Goal: Communication & Community: Answer question/provide support

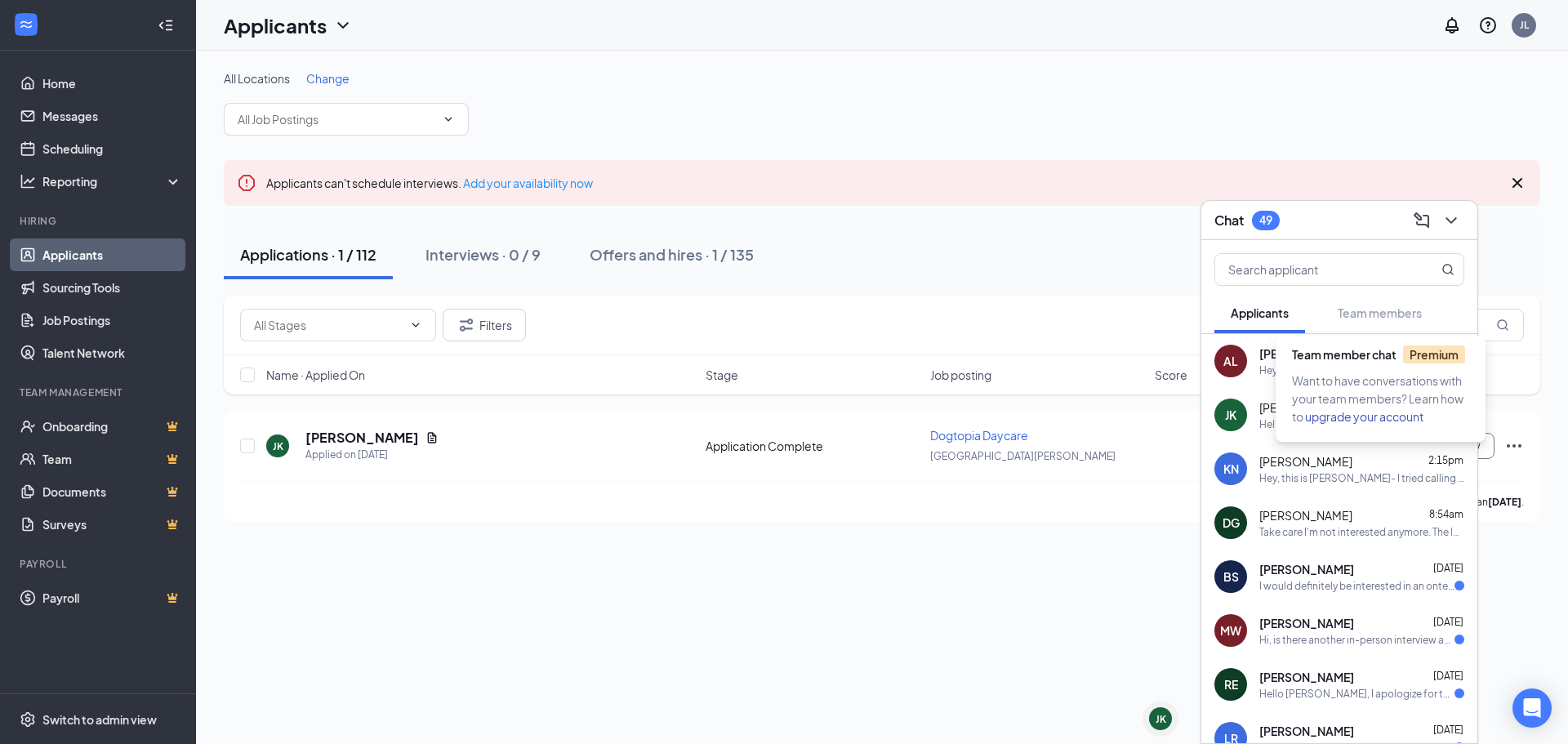
click at [1358, 372] on div "Want to have conversations with your team members? Learn how to upgrade your ac…" at bounding box center [1384, 399] width 184 height 54
click at [1297, 366] on div "Hey [PERSON_NAME]! I am absolutely available for a call [DATE]! does 5:30 work …" at bounding box center [1357, 370] width 196 height 14
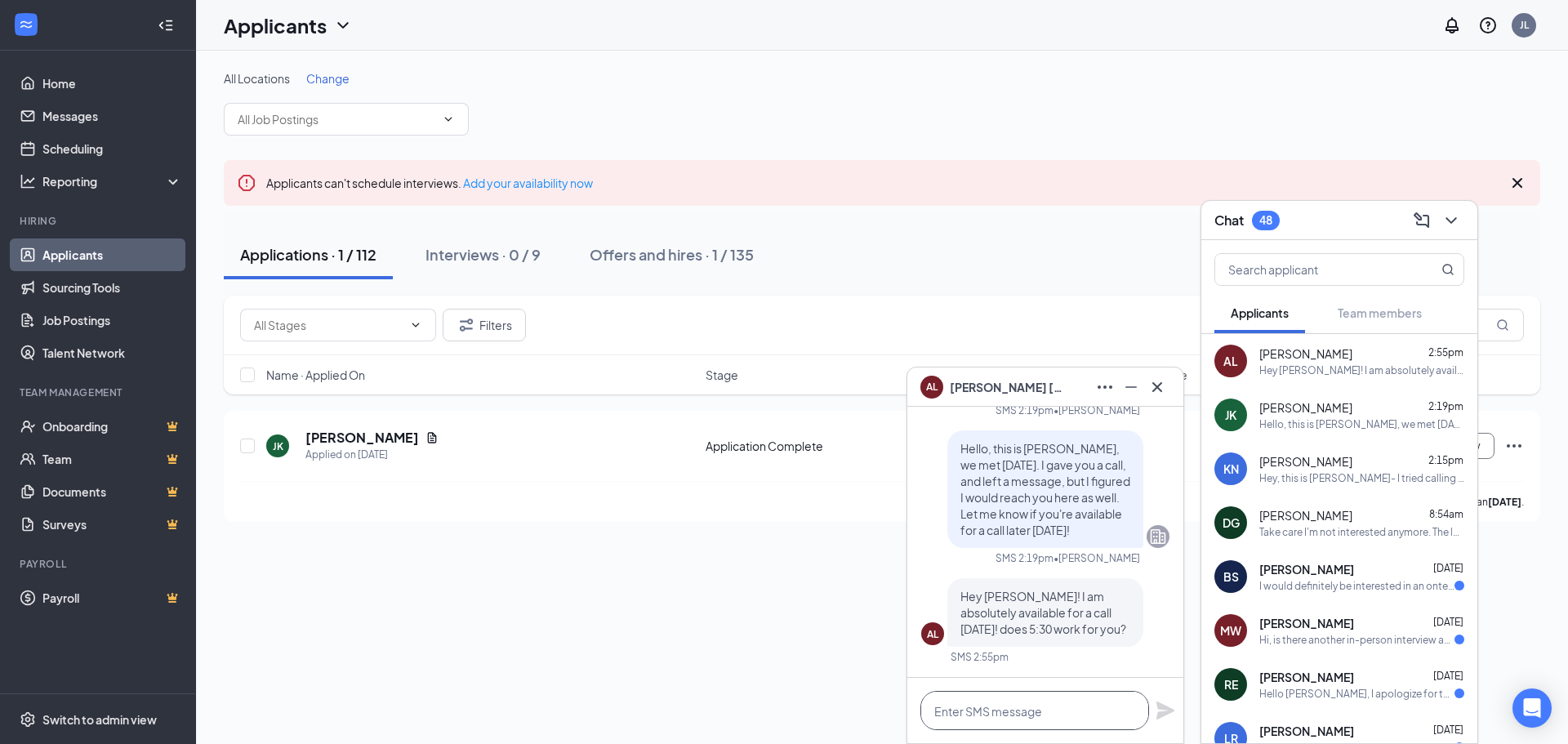
click at [1061, 706] on textarea at bounding box center [1034, 710] width 228 height 39
click at [1061, 707] on textarea at bounding box center [1034, 710] width 228 height 39
type textarea "Y"
type textarea "I"
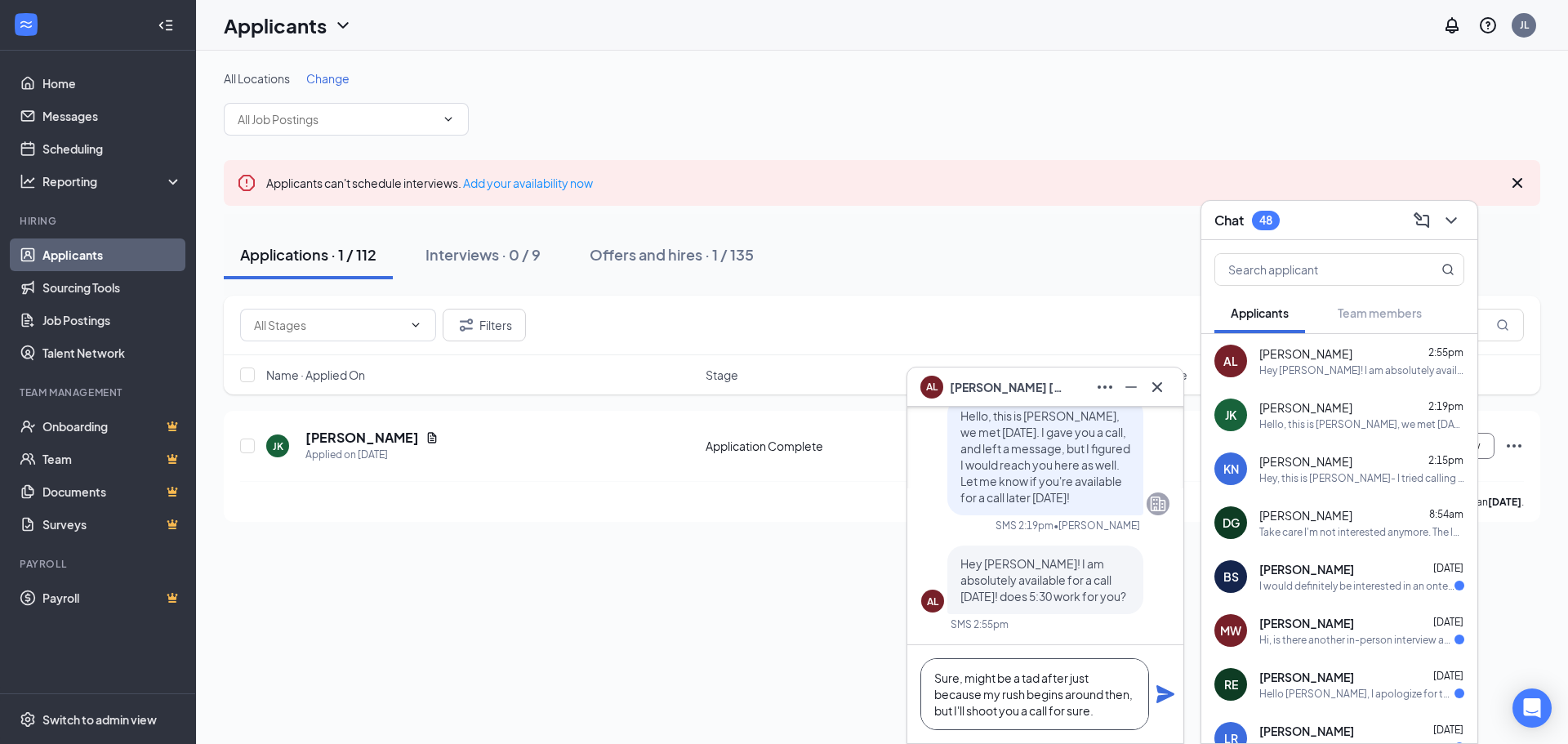
type textarea "Sure, might be a tad after just because my rush begins around then, but I'll sh…"
click at [1159, 688] on icon "Plane" at bounding box center [1165, 694] width 18 height 18
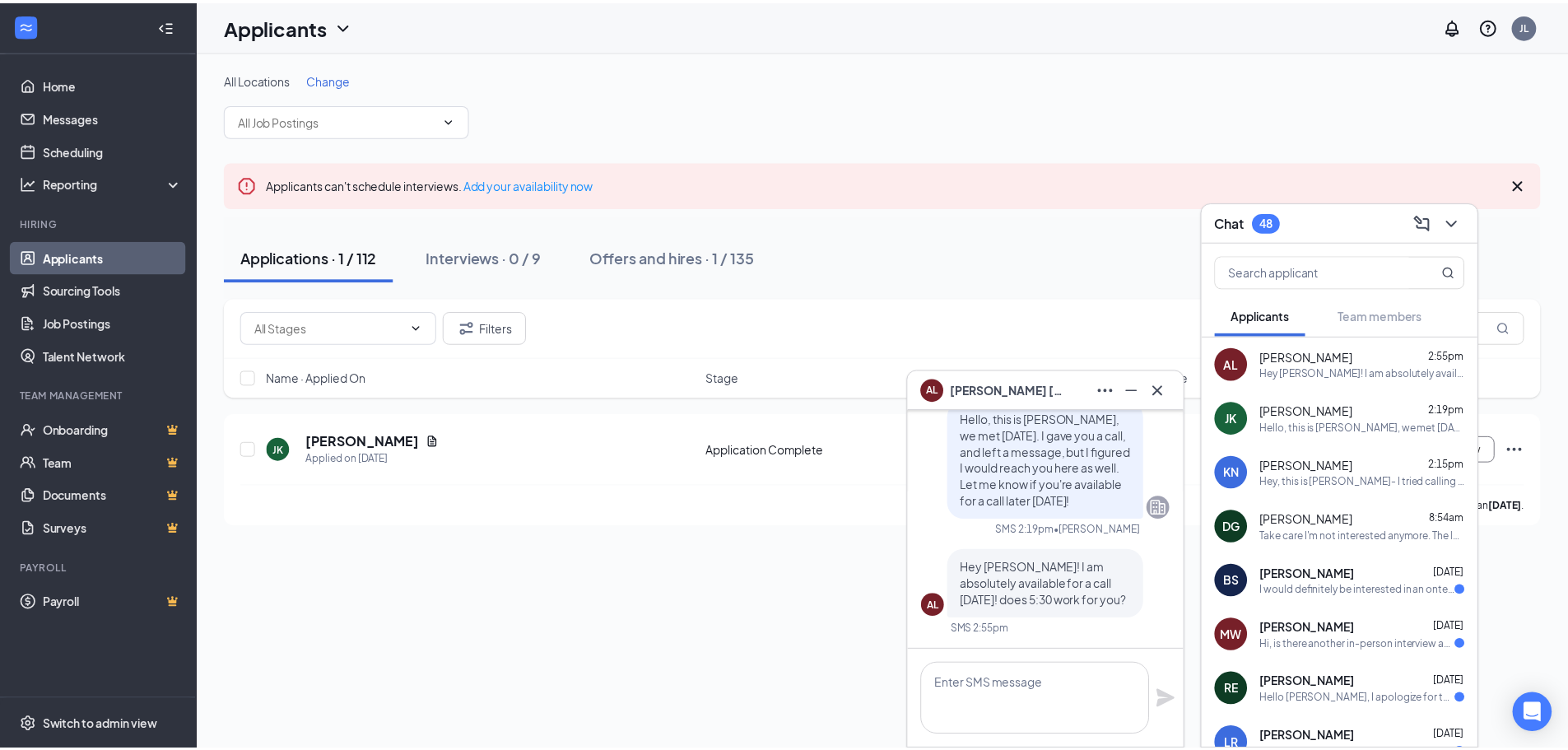
scroll to position [0, 0]
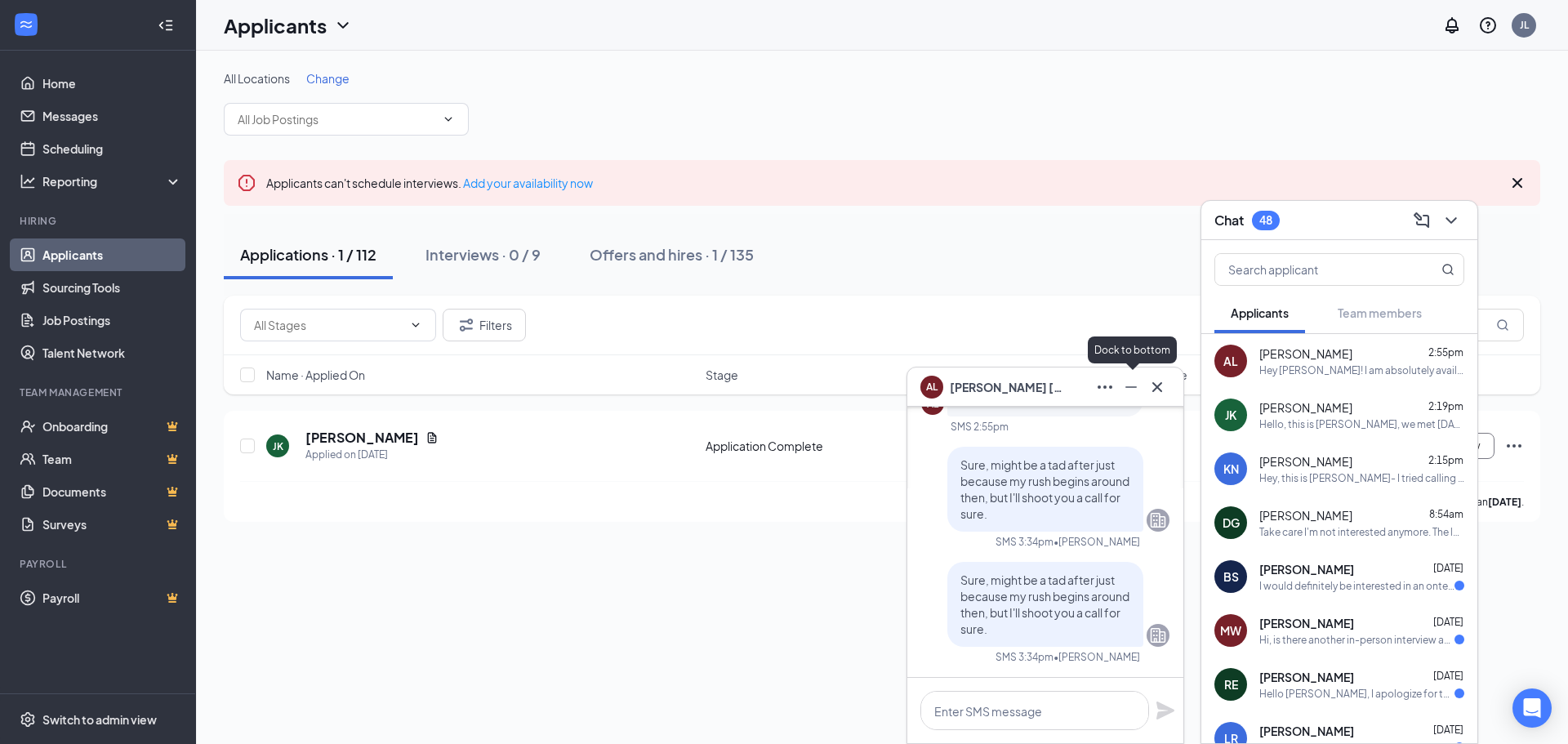
click at [1128, 384] on icon "Minimize" at bounding box center [1131, 387] width 20 height 20
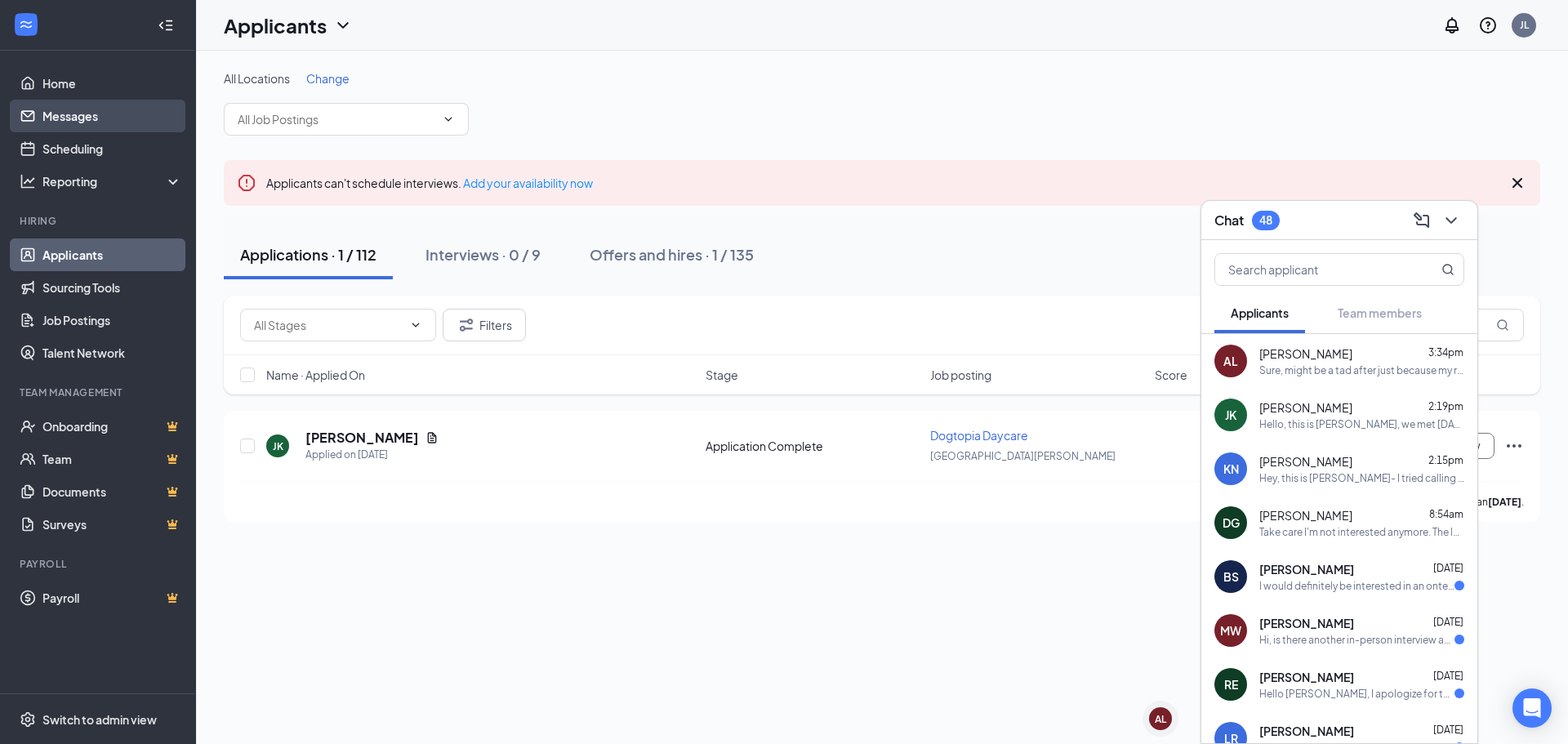
click at [101, 122] on link "Messages" at bounding box center [112, 116] width 140 height 33
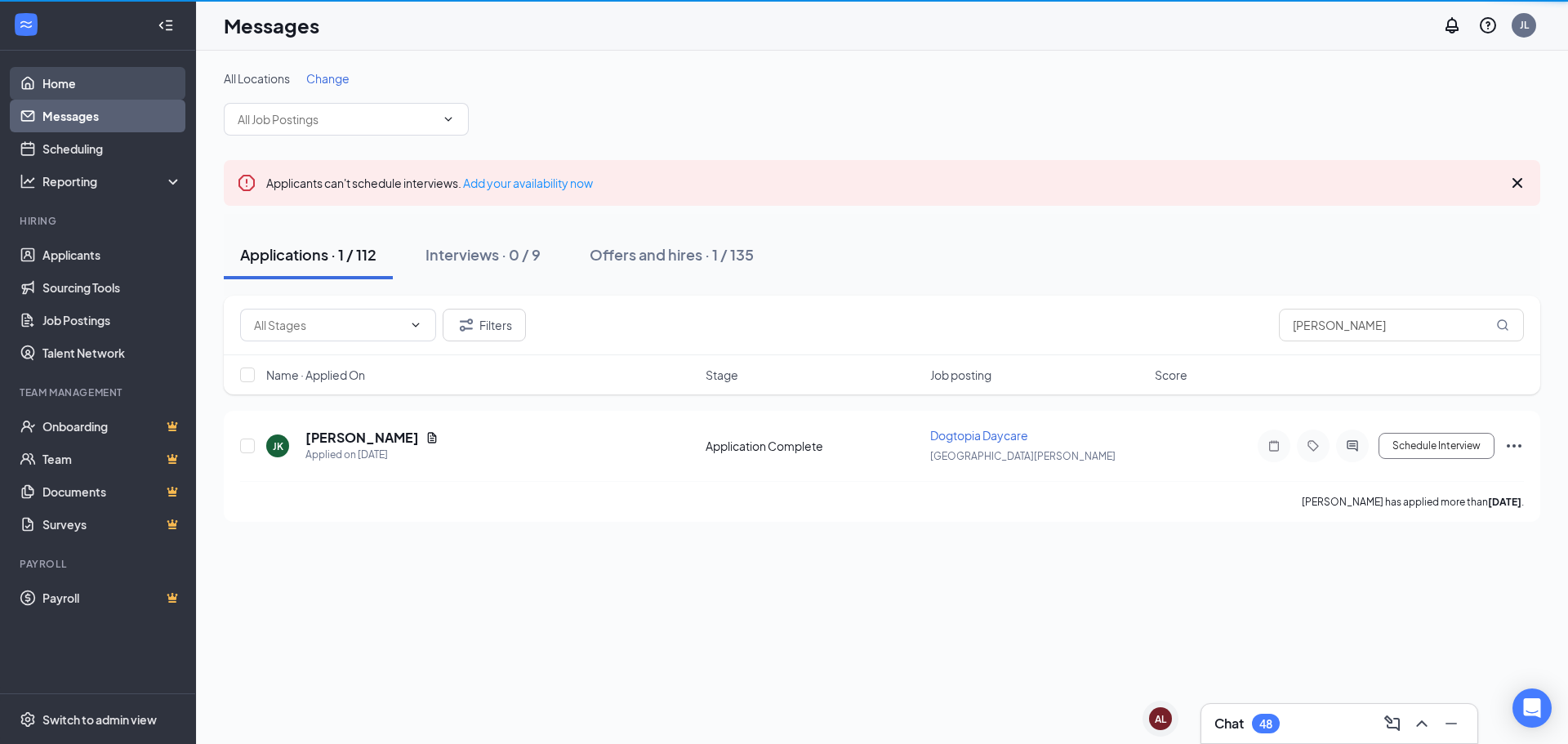
click at [110, 78] on link "Home" at bounding box center [112, 83] width 140 height 33
